Goal: Transaction & Acquisition: Purchase product/service

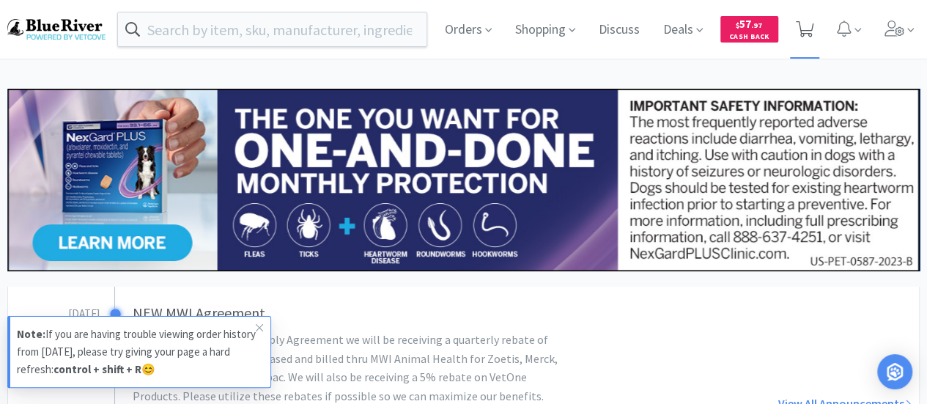
click at [801, 25] on icon at bounding box center [805, 29] width 18 height 16
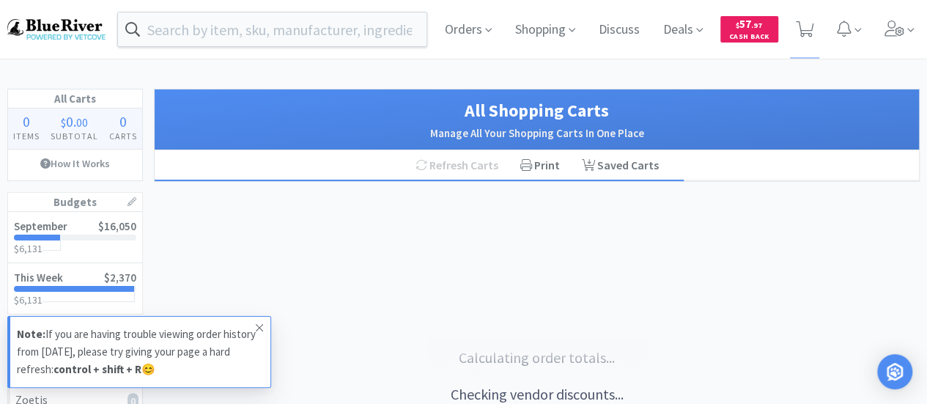
click at [262, 325] on icon at bounding box center [259, 327] width 7 height 7
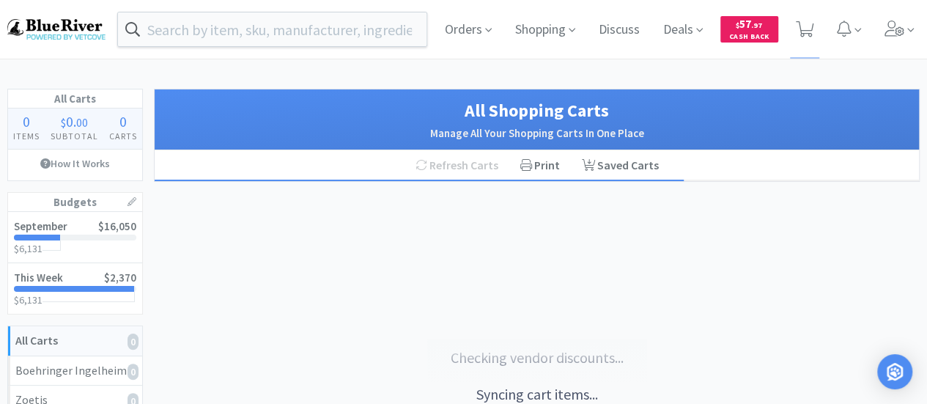
select select "1"
select select "3"
select select "1"
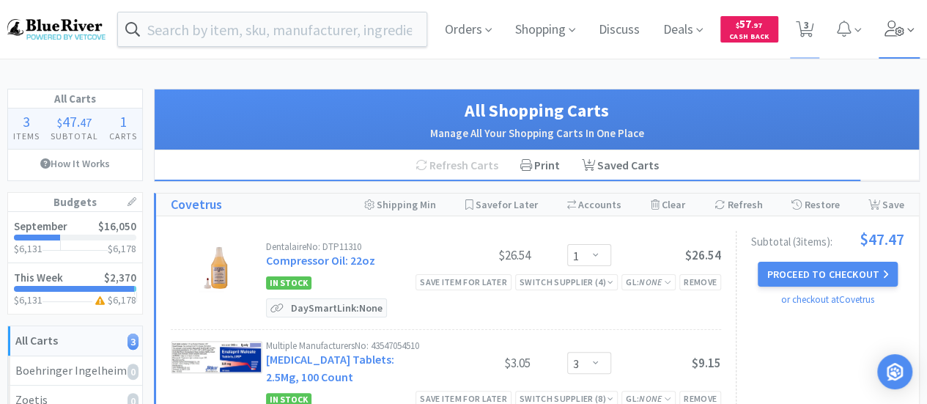
click at [889, 36] on icon at bounding box center [894, 29] width 20 height 16
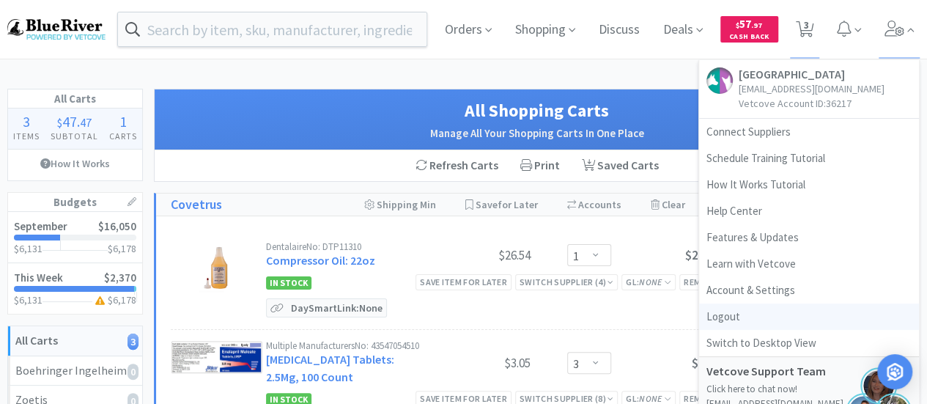
click at [722, 322] on link "Logout" at bounding box center [809, 316] width 220 height 26
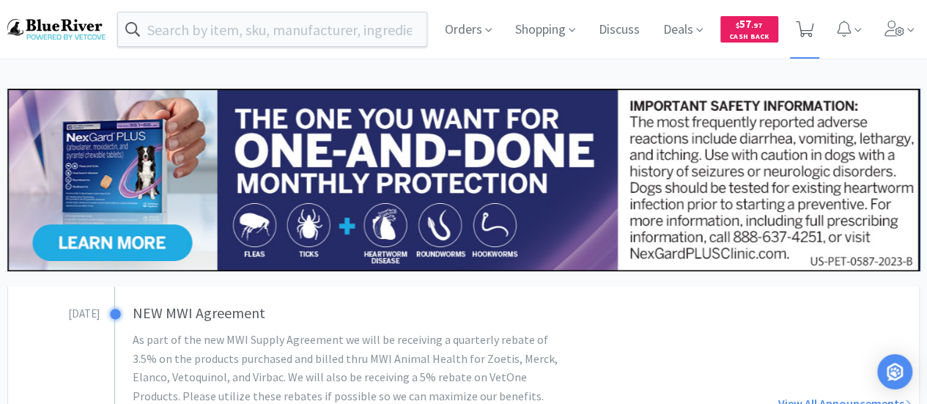
click at [803, 27] on icon at bounding box center [805, 29] width 18 height 16
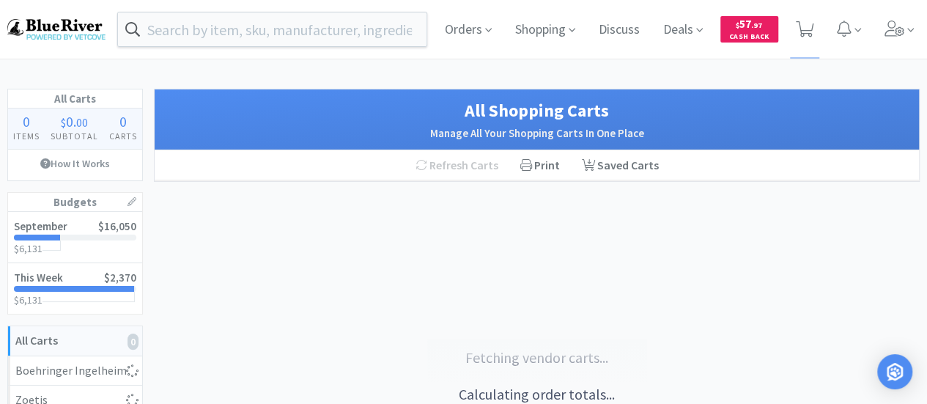
select select "1"
select select "3"
select select "1"
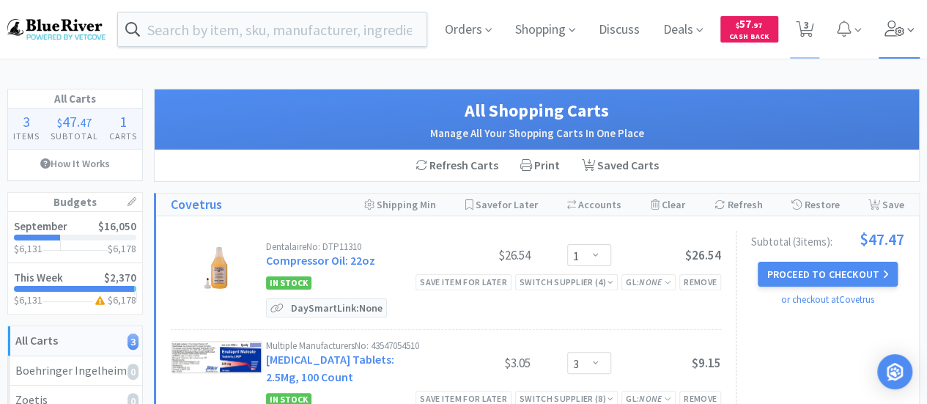
click at [900, 33] on icon at bounding box center [894, 29] width 20 height 16
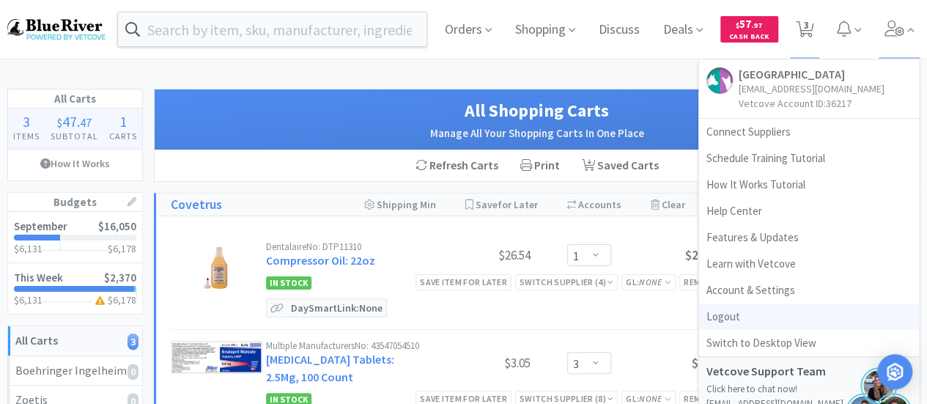
click at [725, 314] on link "Logout" at bounding box center [809, 316] width 220 height 26
